Goal: Information Seeking & Learning: Learn about a topic

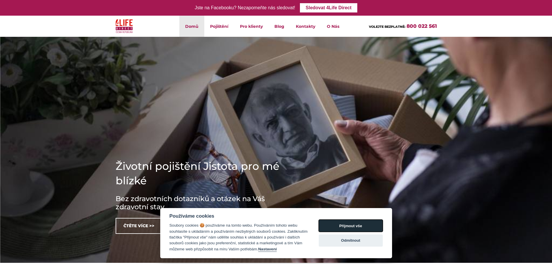
click at [343, 228] on button "Přijmout vše" at bounding box center [351, 226] width 64 height 12
checkbox input "true"
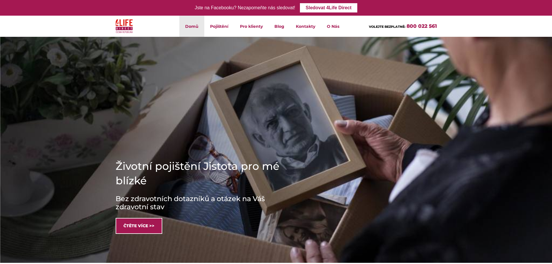
click at [139, 230] on link "Čtěte více >>" at bounding box center [139, 226] width 47 height 16
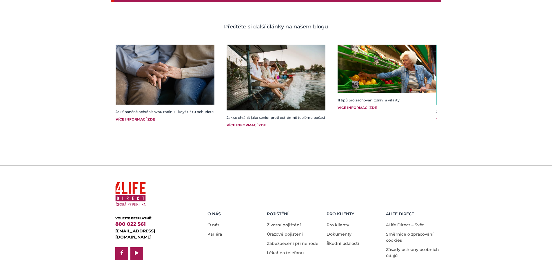
scroll to position [992, 0]
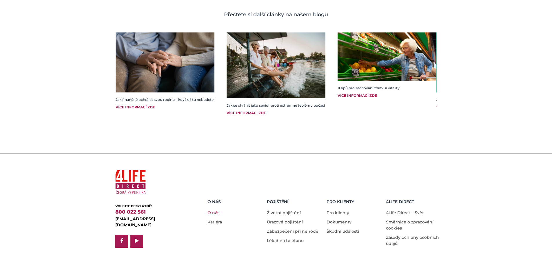
click at [215, 210] on link "O nás" at bounding box center [213, 212] width 12 height 5
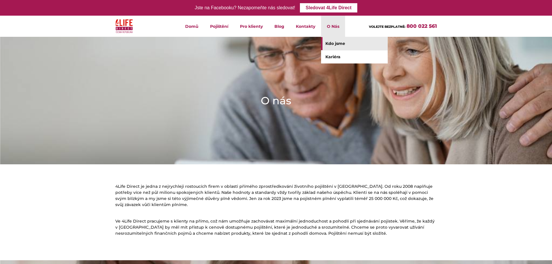
click at [332, 43] on link "Kdo jsme" at bounding box center [354, 43] width 67 height 13
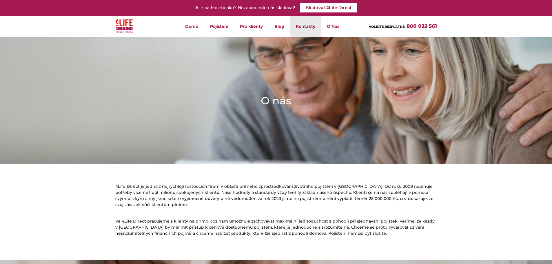
click at [300, 25] on link "Kontakty" at bounding box center [305, 26] width 31 height 21
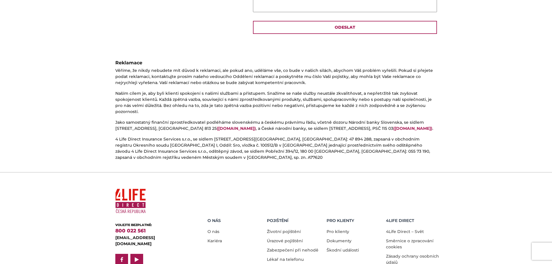
scroll to position [299, 0]
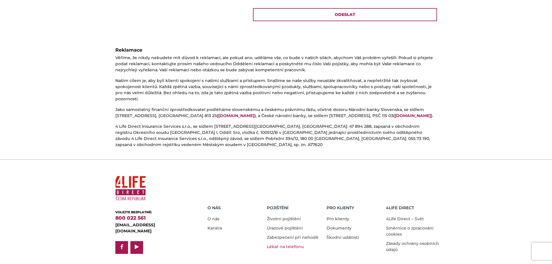
click at [279, 244] on link "Lékař na telefonu" at bounding box center [285, 246] width 37 height 5
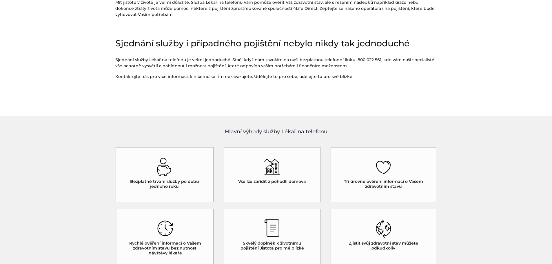
scroll to position [348, 0]
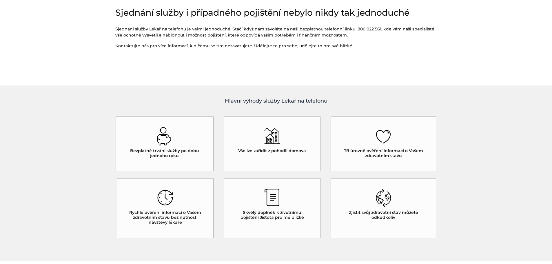
click at [387, 150] on h5 "Tři úrovně ověření informací o Vašem zdravotním stavu" at bounding box center [383, 153] width 85 height 10
click at [385, 153] on h5 "Tři úrovně ověření informací o Vašem zdravotním stavu" at bounding box center [383, 153] width 85 height 10
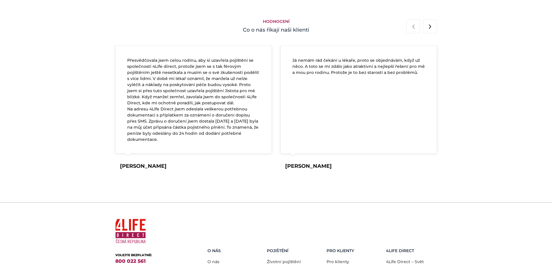
scroll to position [846, 0]
